Goal: Check status: Check status

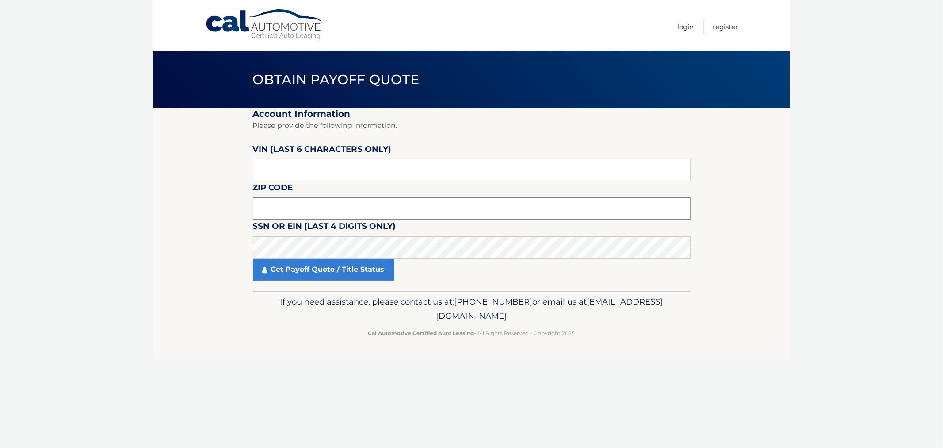
click at [268, 203] on input "text" at bounding box center [472, 208] width 438 height 22
type input "11030"
click at [302, 268] on link "Get Payoff Quote / Title Status" at bounding box center [324, 269] width 142 height 22
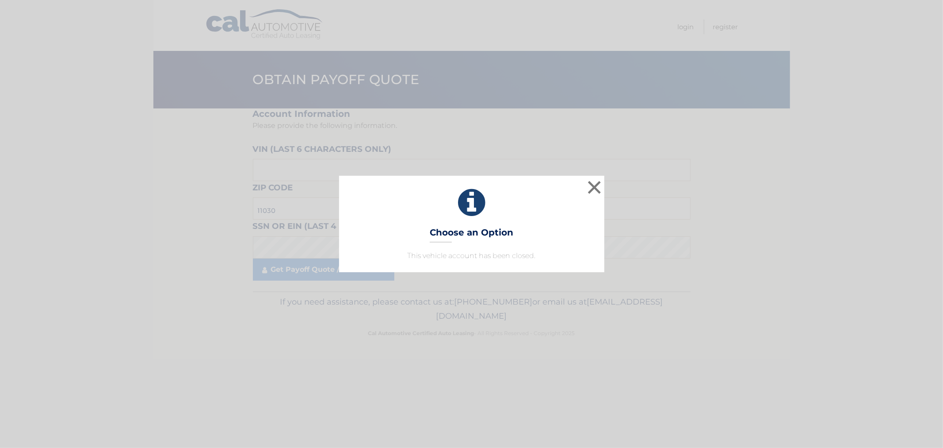
click at [464, 254] on p "This vehicle account has been closed." at bounding box center [471, 255] width 243 height 11
click at [472, 205] on icon at bounding box center [471, 203] width 243 height 32
click at [596, 188] on button "×" at bounding box center [595, 187] width 18 height 18
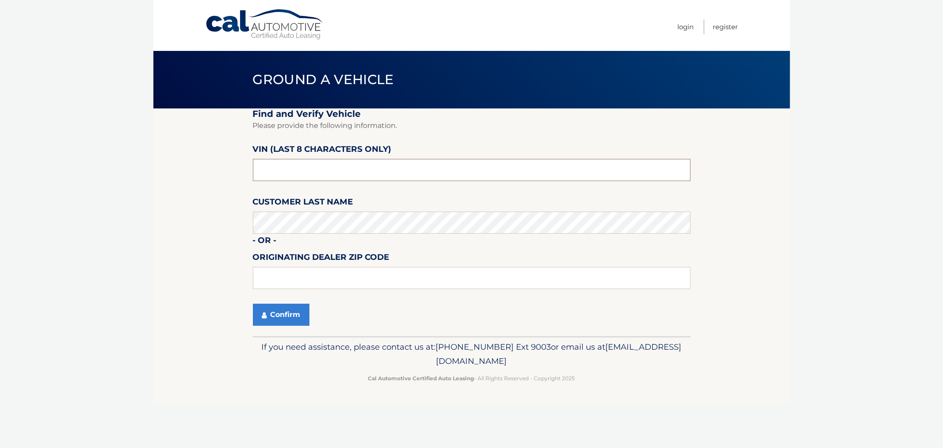
click at [283, 170] on input "text" at bounding box center [472, 170] width 438 height 22
type input "11548"
click at [291, 303] on button "Confirm" at bounding box center [281, 314] width 57 height 22
